Goal: Find specific page/section: Find specific page/section

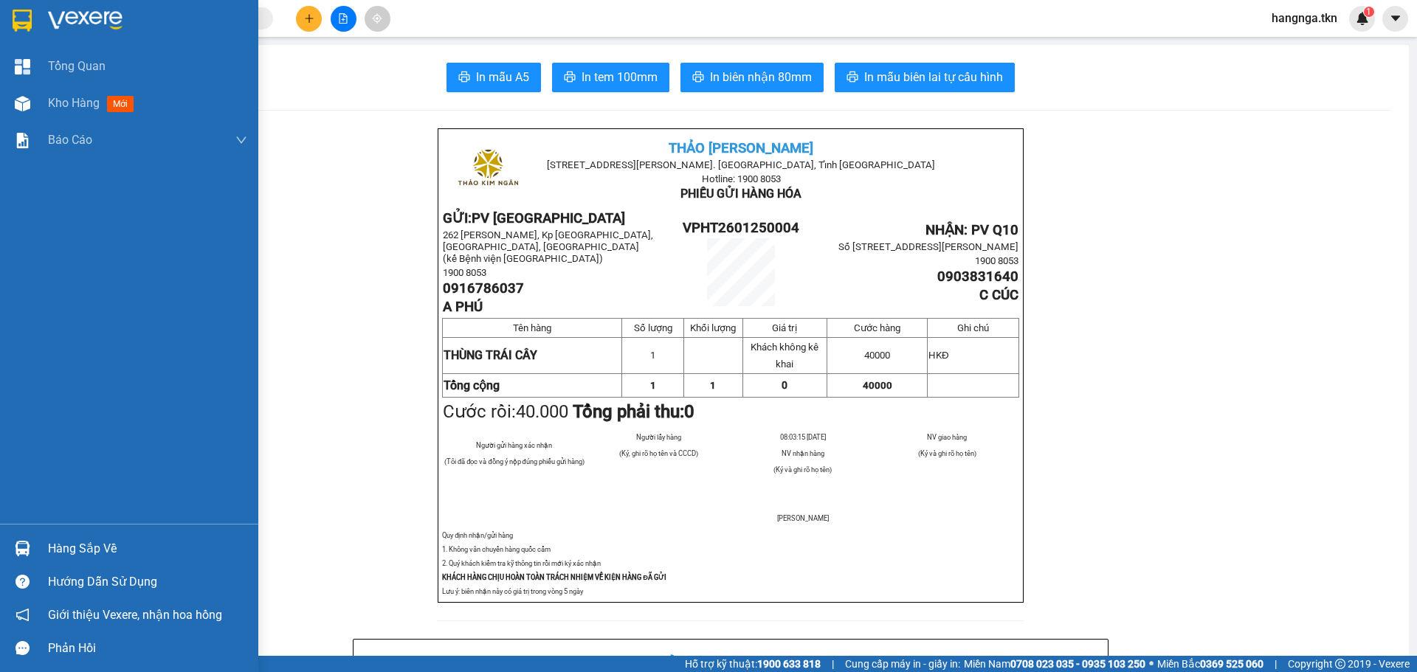
click at [10, 25] on div at bounding box center [23, 20] width 26 height 26
